Goal: Task Accomplishment & Management: Use online tool/utility

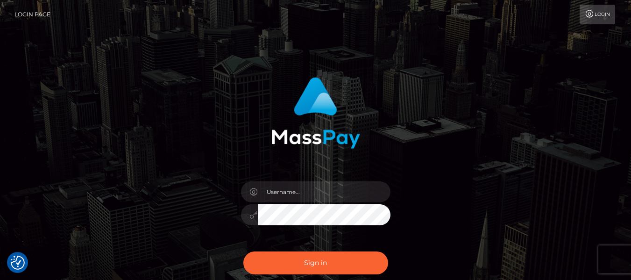
drag, startPoint x: 284, startPoint y: 179, endPoint x: 284, endPoint y: 186, distance: 6.6
click at [284, 186] on div at bounding box center [315, 209] width 163 height 71
click at [284, 186] on input "text" at bounding box center [324, 191] width 133 height 21
type input "lacey.throne"
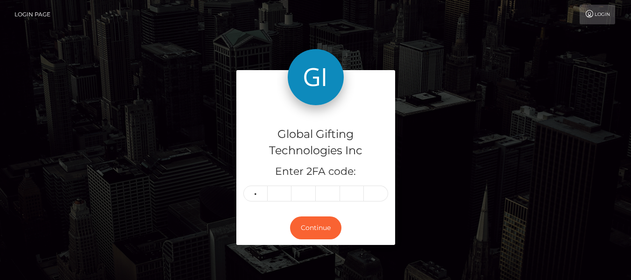
type input "4"
type input "6"
type input "0"
type input "9"
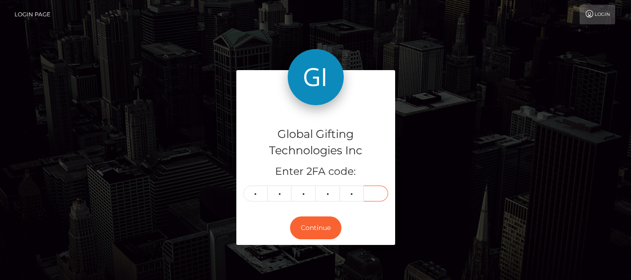
type input "6"
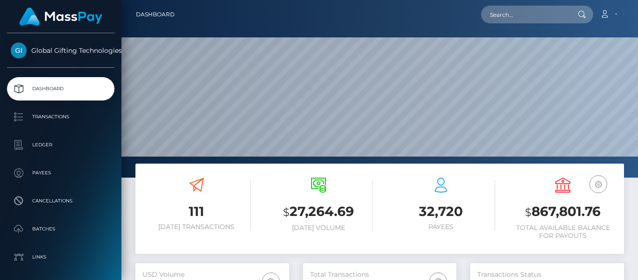
scroll to position [166, 153]
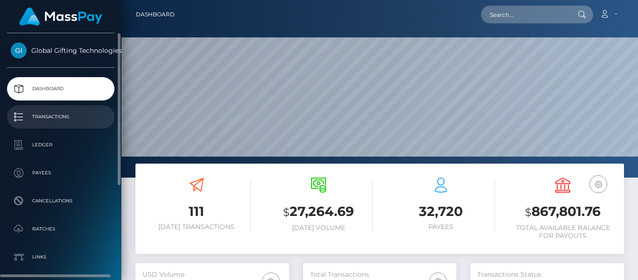
click at [67, 121] on p "Transactions" at bounding box center [61, 117] width 100 height 14
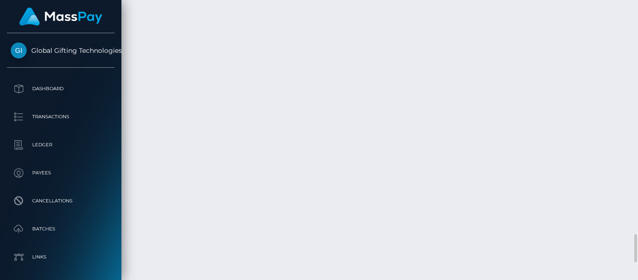
scroll to position [2308, 0]
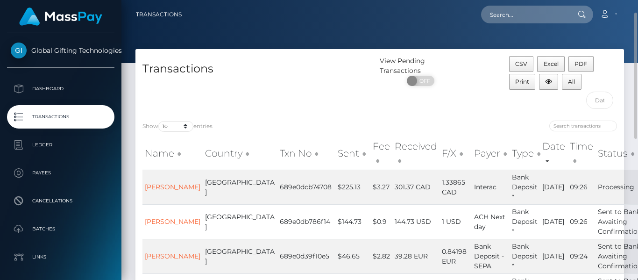
scroll to position [24, 0]
